Goal: Check status

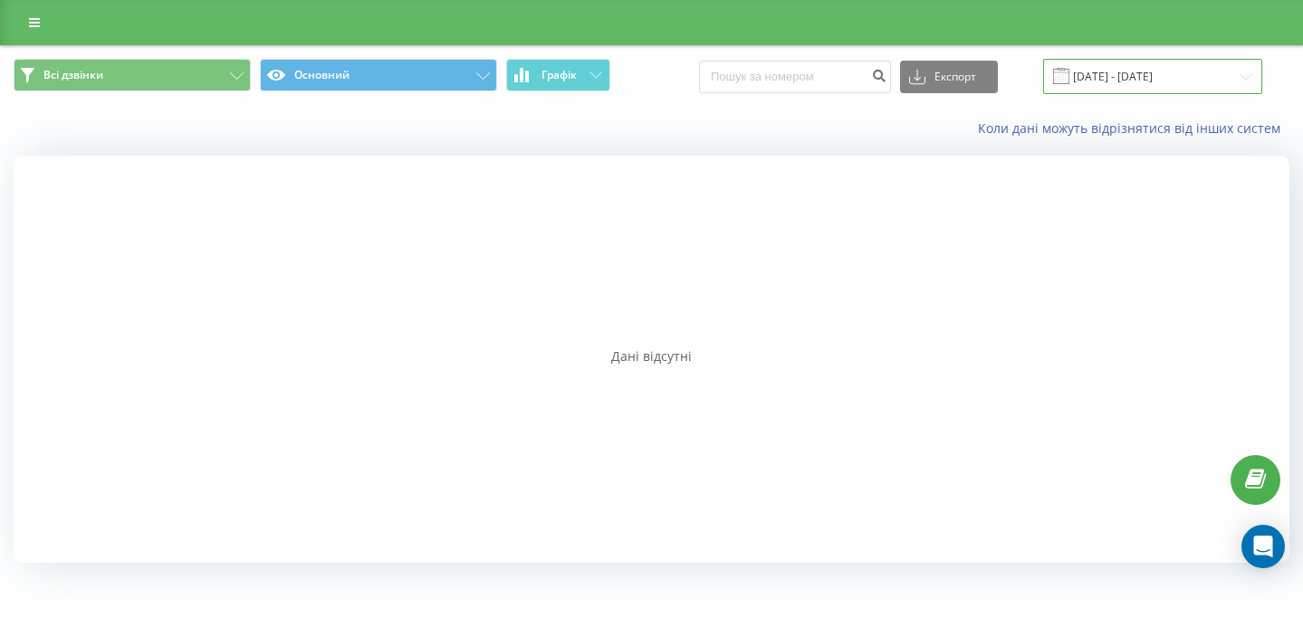
click at [1126, 77] on input "[DATE] - [DATE]" at bounding box center [1152, 76] width 219 height 35
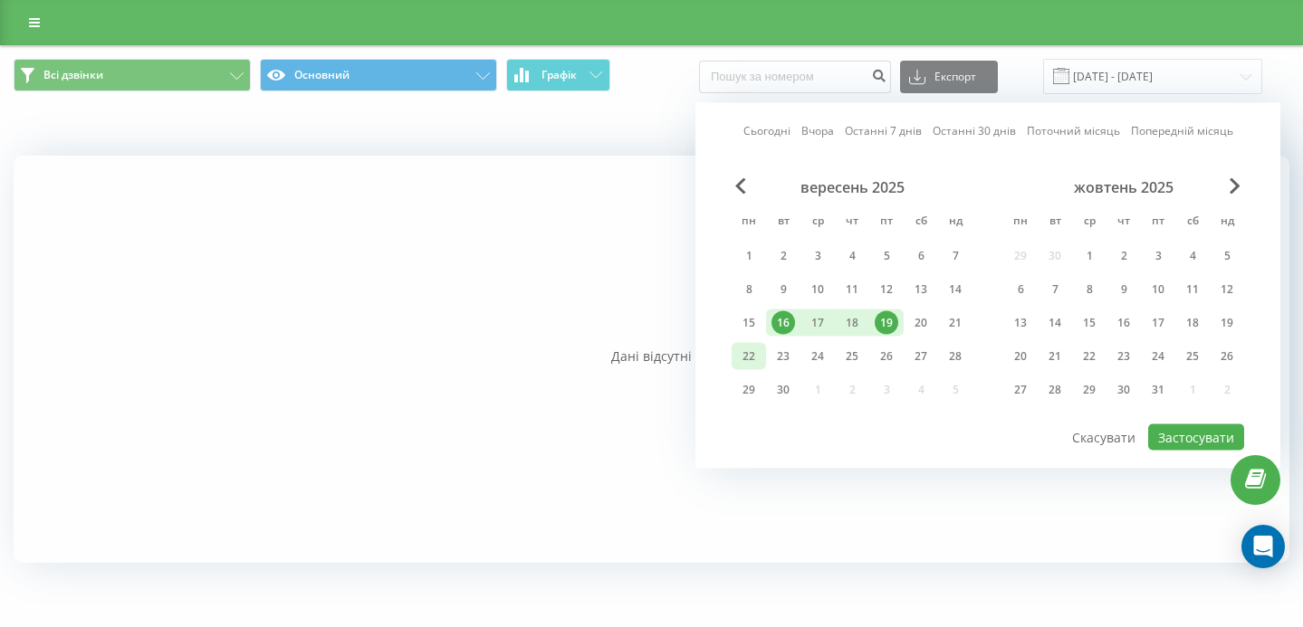
click at [751, 362] on div "22" at bounding box center [749, 357] width 24 height 24
click at [884, 323] on div "19" at bounding box center [887, 323] width 24 height 24
click at [1169, 440] on button "Застосувати" at bounding box center [1196, 438] width 96 height 26
type input "[DATE] - [DATE]"
